Goal: Find contact information: Find contact information

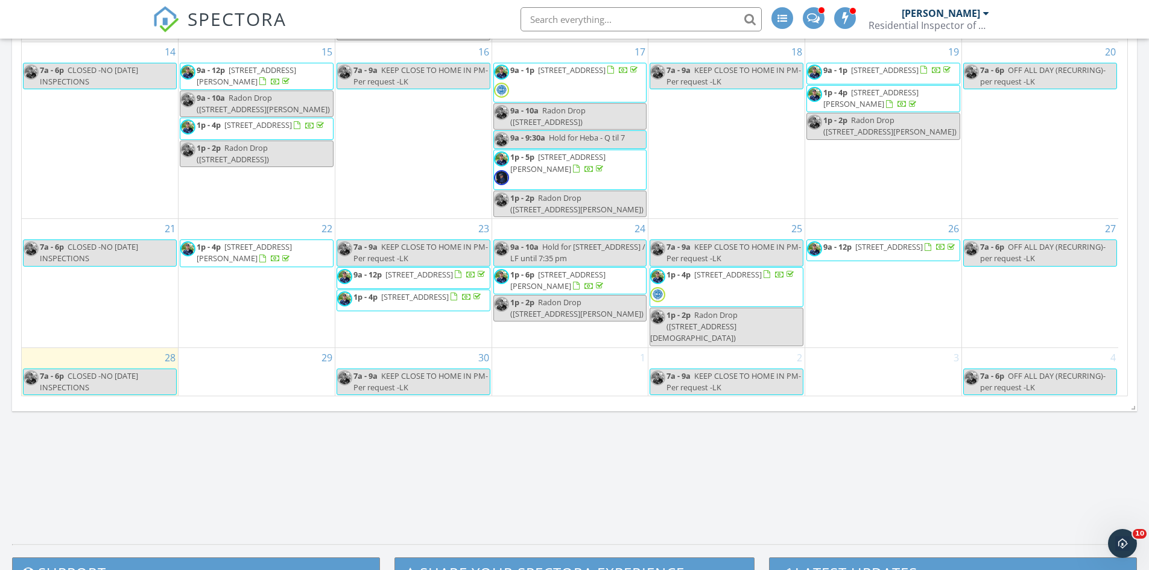
scroll to position [664, 0]
click at [752, 297] on span "1p - 4p 181 Brighton Ct SW , Marietta 30064" at bounding box center [723, 286] width 146 height 36
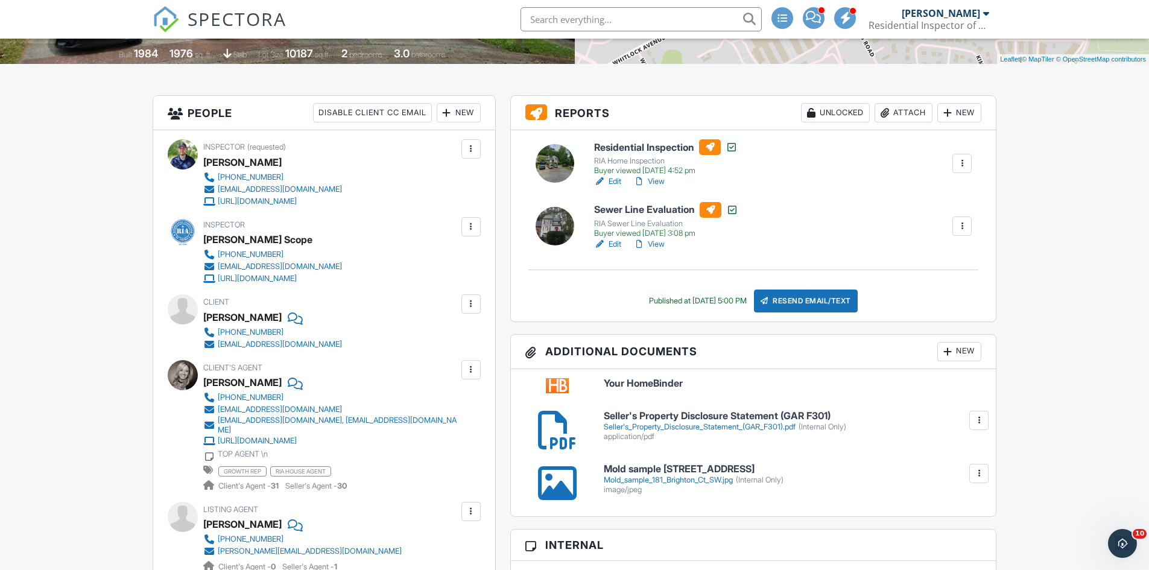
scroll to position [261, 0]
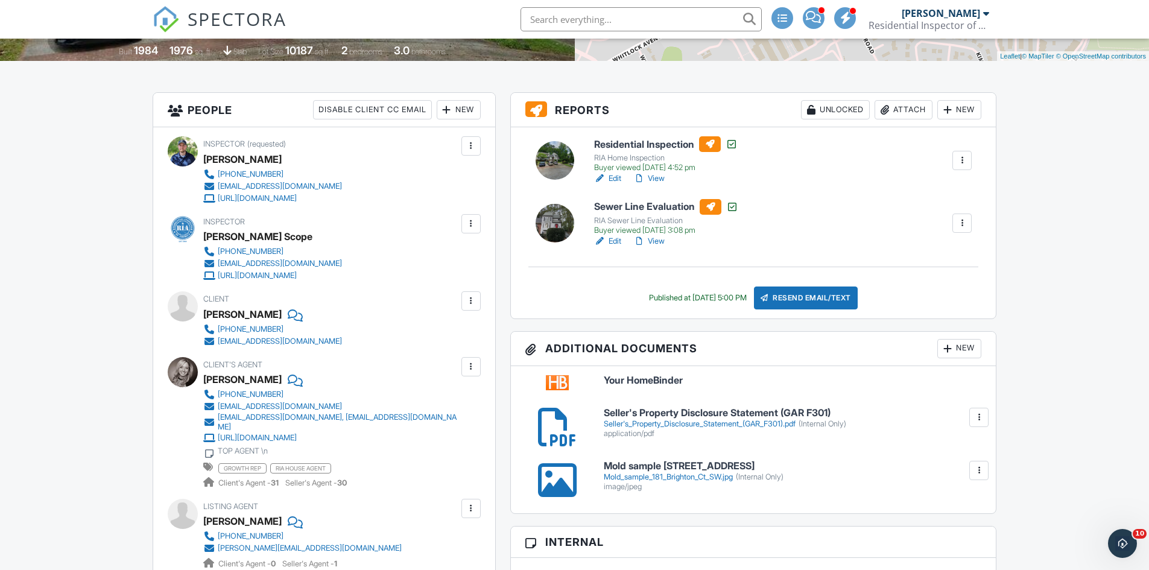
click at [968, 230] on div at bounding box center [962, 223] width 19 height 19
drag, startPoint x: 1054, startPoint y: 270, endPoint x: 1054, endPoint y: 296, distance: 25.3
click at [655, 245] on link "View" at bounding box center [648, 241] width 31 height 12
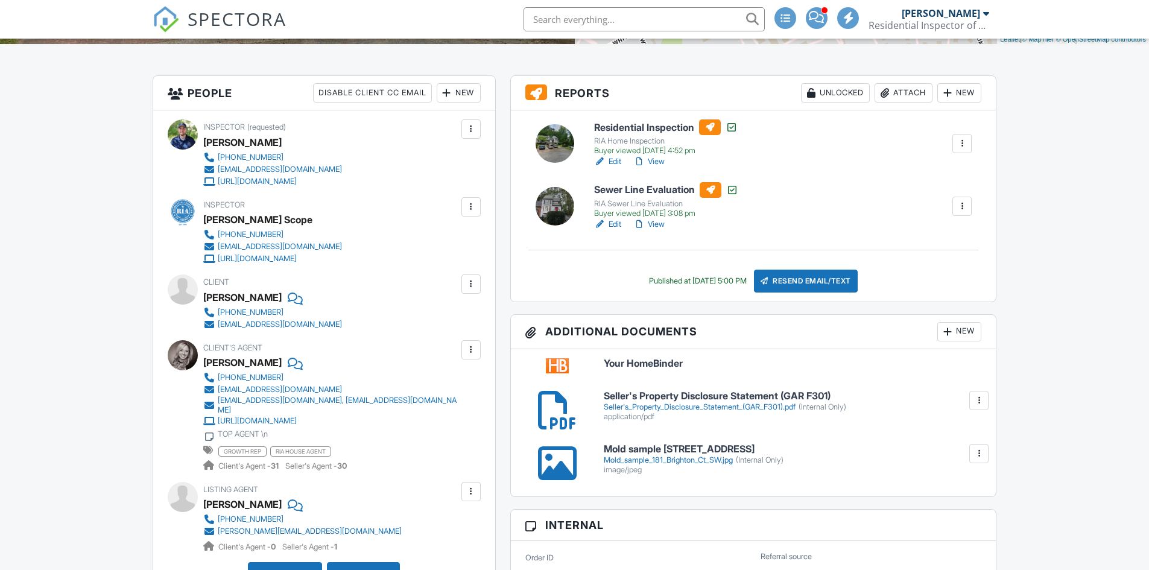
scroll to position [279, 0]
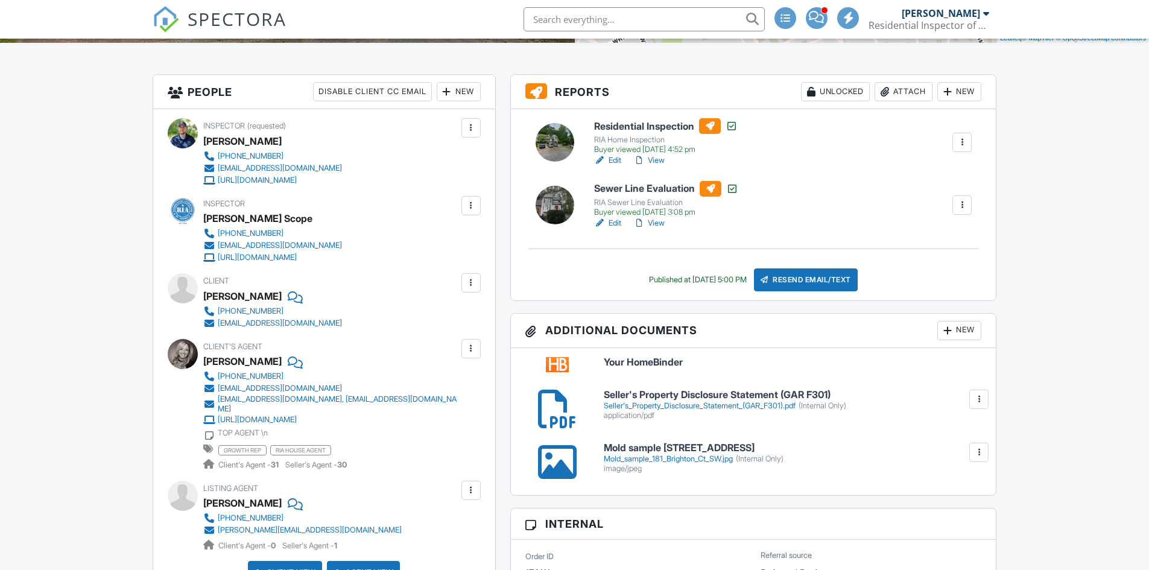
click at [281, 323] on div "[EMAIL_ADDRESS][DOMAIN_NAME]" at bounding box center [280, 324] width 124 height 10
